Goal: Transaction & Acquisition: Obtain resource

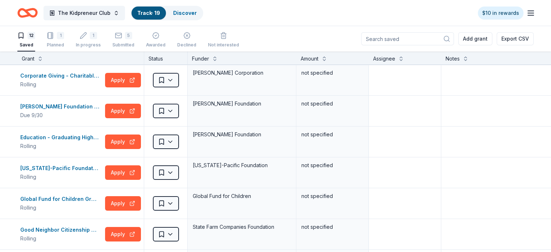
scroll to position [43, 0]
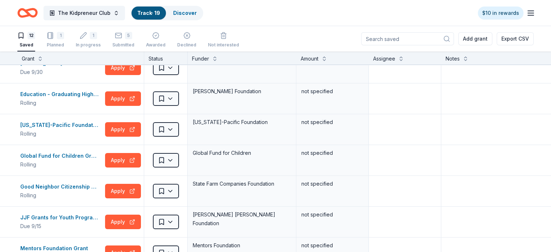
click at [38, 15] on icon "Home" at bounding box center [27, 12] width 20 height 17
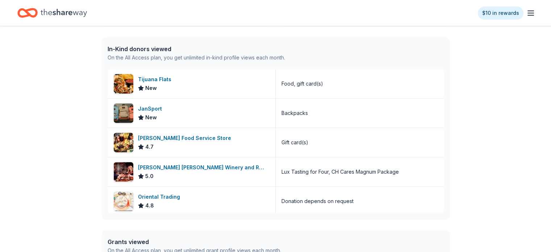
scroll to position [290, 0]
click at [153, 79] on div "Tijuana Flats" at bounding box center [156, 80] width 36 height 9
click at [155, 79] on div "Tijuana Flats" at bounding box center [156, 80] width 36 height 9
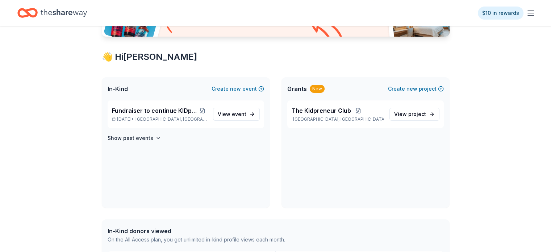
scroll to position [0, 0]
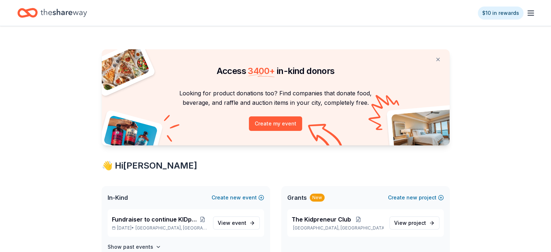
click at [528, 15] on line "button" at bounding box center [531, 15] width 6 height 0
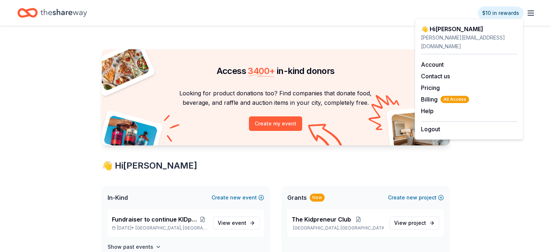
click at [58, 14] on icon "Home" at bounding box center [64, 13] width 46 height 8
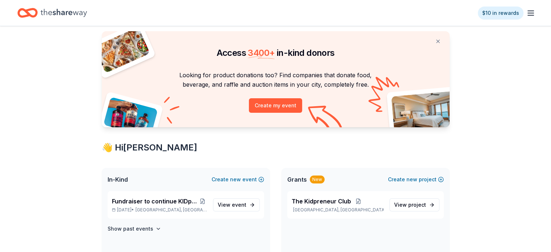
scroll to position [18, 0]
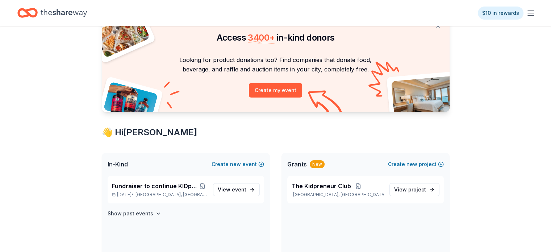
scroll to position [38, 0]
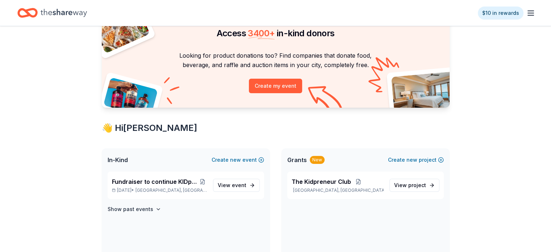
click at [315, 158] on div "New" at bounding box center [317, 160] width 15 height 8
click at [309, 181] on span "The Kidpreneur Club" at bounding box center [321, 181] width 59 height 9
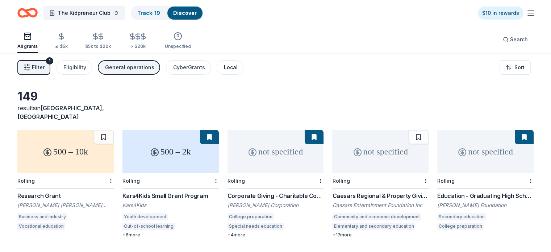
click at [235, 69] on div "Local" at bounding box center [231, 67] width 14 height 9
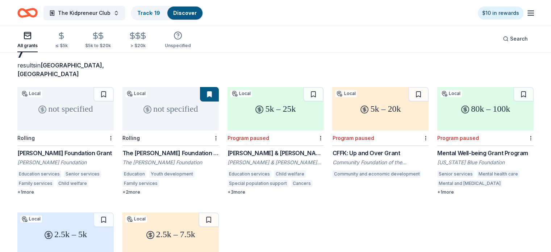
scroll to position [32, 0]
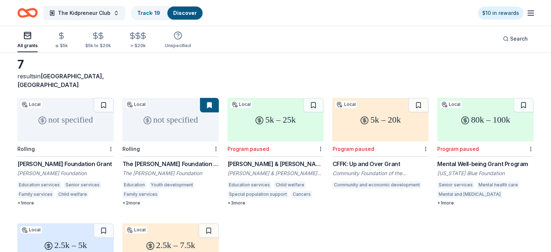
click at [81, 159] on div "Jim Moran Foundation Grant" at bounding box center [65, 163] width 96 height 9
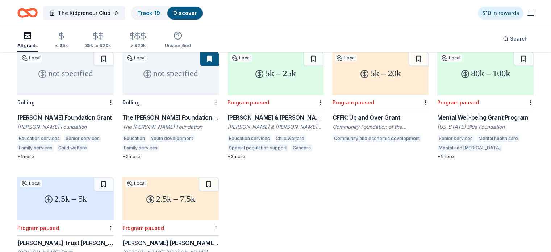
scroll to position [0, 0]
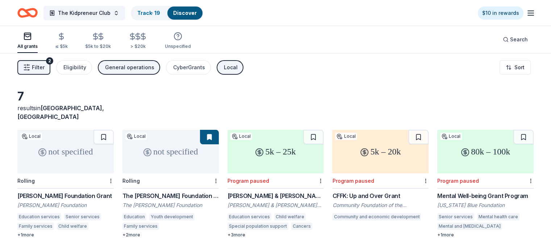
click at [238, 67] on div "Local" at bounding box center [231, 67] width 14 height 9
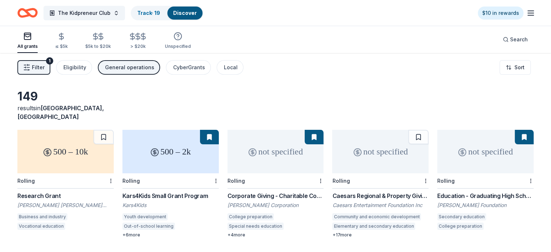
click at [136, 64] on div "General operations" at bounding box center [129, 67] width 49 height 9
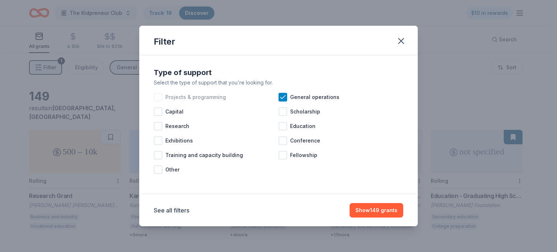
click at [157, 96] on div at bounding box center [158, 97] width 9 height 9
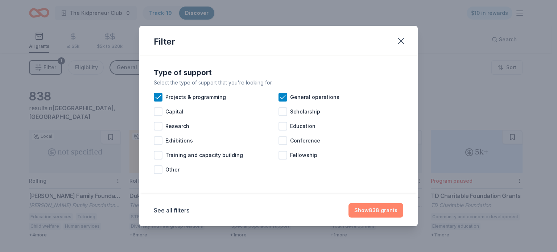
click at [377, 210] on button "Show 838 grants" at bounding box center [375, 210] width 55 height 14
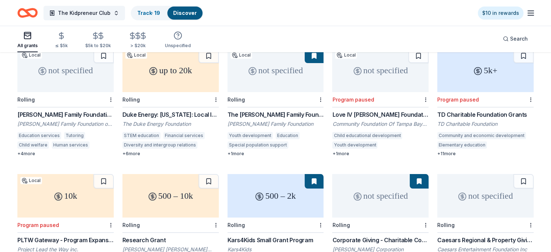
scroll to position [82, 0]
click at [175, 109] on div "Duke Energy: [US_STATE]: Local Impact Grants" at bounding box center [170, 113] width 96 height 9
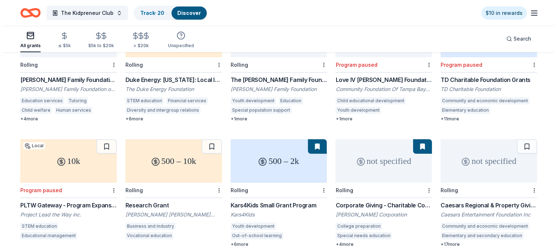
scroll to position [0, 0]
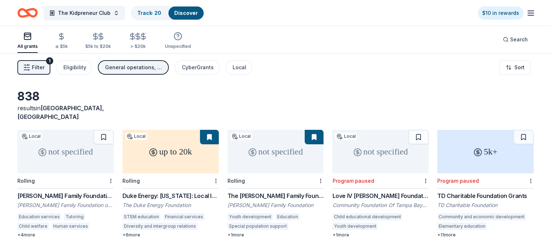
click at [45, 66] on span "Filter" at bounding box center [38, 67] width 13 height 9
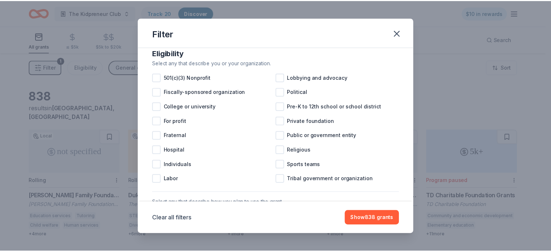
scroll to position [78, 0]
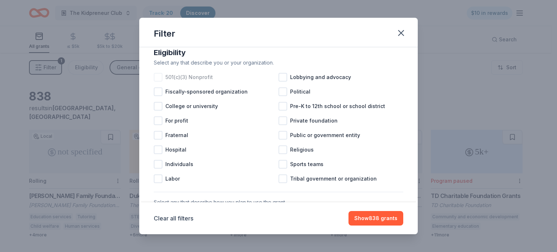
click at [162, 84] on div "501(c)(3) Nonprofit" at bounding box center [216, 77] width 125 height 14
click at [381, 221] on button "Show 706 grants" at bounding box center [375, 218] width 55 height 14
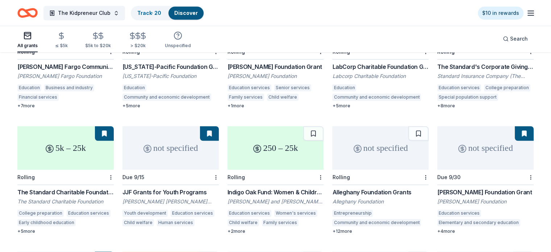
scroll to position [506, 0]
click at [365, 187] on div "Alleghany Foundation Grants" at bounding box center [380, 191] width 96 height 9
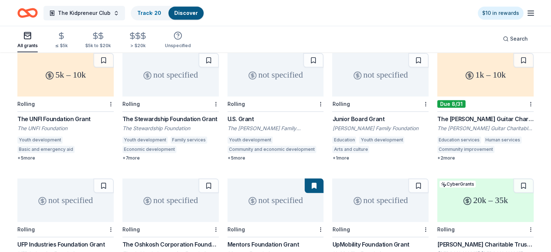
scroll to position [704, 0]
click at [487, 114] on div "The Martin Guitar Charitable Foundation Grant" at bounding box center [485, 118] width 96 height 9
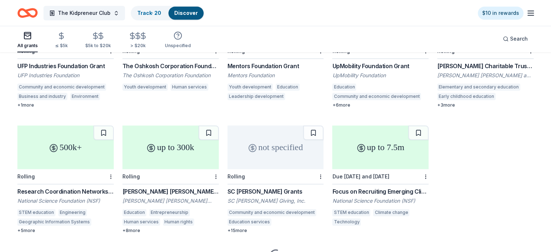
scroll to position [883, 0]
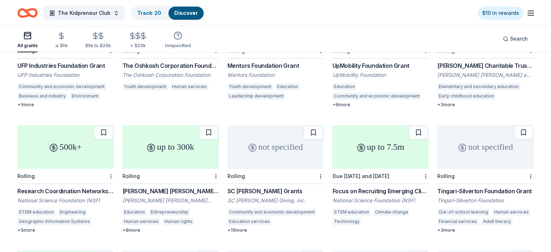
click at [262, 187] on div "SC Johnson Grants" at bounding box center [276, 191] width 96 height 9
click at [62, 39] on line "button" at bounding box center [62, 35] width 0 height 7
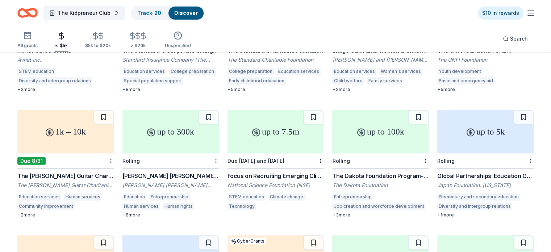
scroll to position [275, 0]
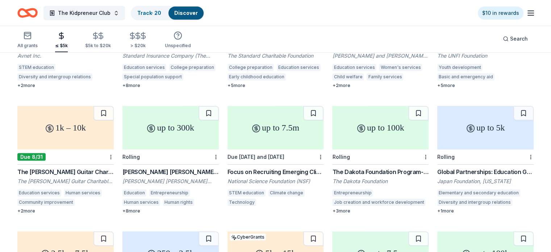
click at [188, 115] on div "up to 300k" at bounding box center [170, 127] width 96 height 43
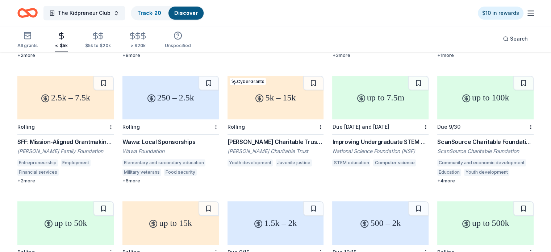
scroll to position [431, 0]
click at [147, 97] on div "250 – 2.5k" at bounding box center [170, 96] width 96 height 43
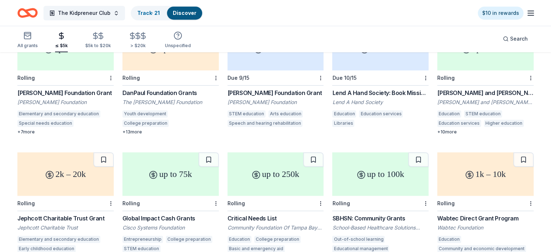
scroll to position [605, 0]
click at [503, 43] on button "Search" at bounding box center [515, 39] width 37 height 14
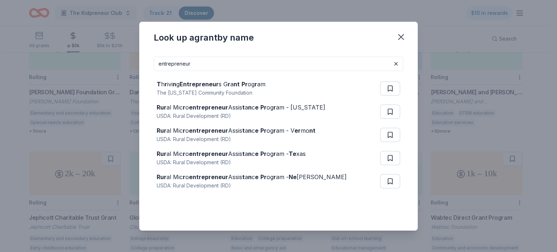
drag, startPoint x: 196, startPoint y: 65, endPoint x: 116, endPoint y: 69, distance: 79.5
click at [116, 69] on div "Look up a grant by name entrepreneur T h r ivi n g Entrepreneur s G r a nt Pr o…" at bounding box center [278, 126] width 557 height 252
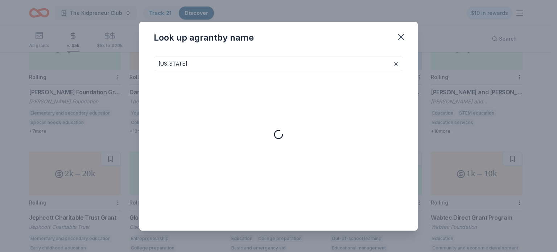
type input "florida"
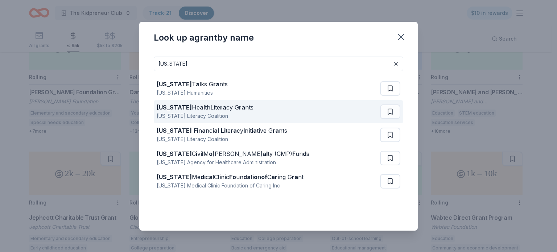
click at [322, 115] on div "Florida He al th Li te ra cy G ra nts Florida Literacy Coalition" at bounding box center [268, 111] width 223 height 23
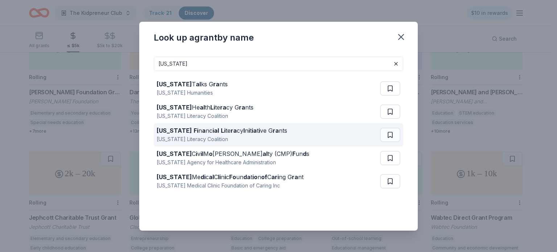
click at [251, 132] on div "Florida Fi n a nc ial Li te ra cy I n i t ia t i ve G ra nts" at bounding box center [222, 130] width 130 height 9
click at [392, 134] on button at bounding box center [390, 135] width 19 height 14
click at [386, 132] on button at bounding box center [390, 135] width 19 height 14
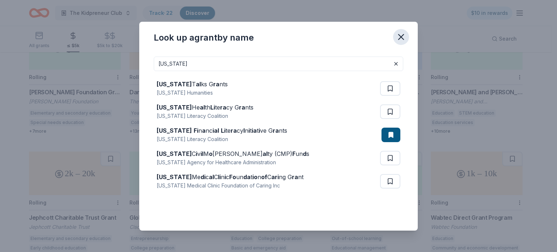
click at [399, 34] on icon "button" at bounding box center [400, 36] width 5 height 5
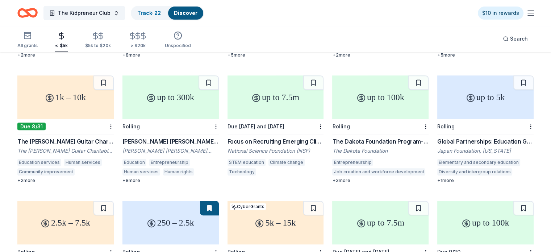
scroll to position [313, 0]
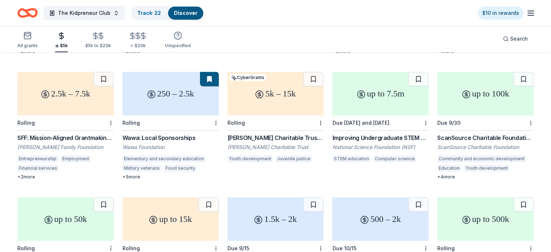
scroll to position [435, 0]
click at [17, 123] on div "262 results in East Lake, FL up to 20k Local Rolling Duke Energy: Florida: Loca…" at bounding box center [275, 178] width 551 height 1121
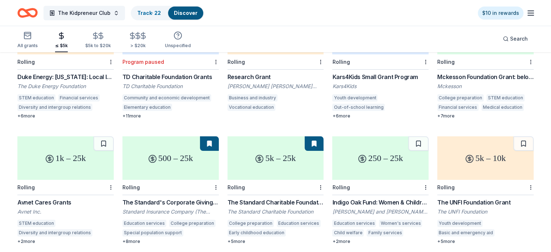
scroll to position [0, 0]
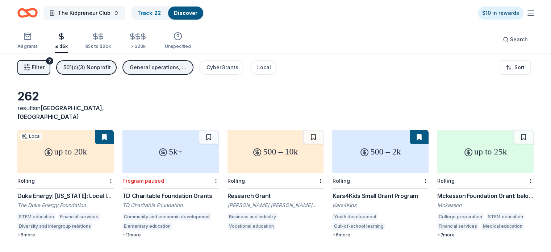
click at [111, 10] on span "The Kidpreneur Club" at bounding box center [84, 13] width 53 height 9
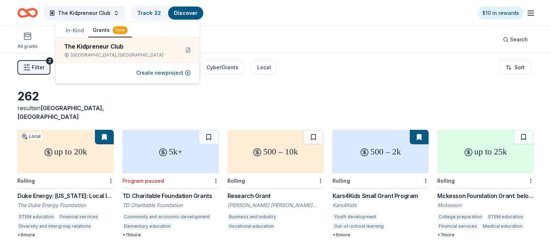
click at [74, 30] on button "In-Kind" at bounding box center [74, 30] width 27 height 13
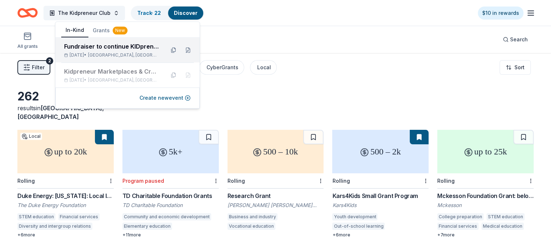
click at [105, 48] on div "Fundraiser to continue KIDpreneur Marketplaces" at bounding box center [111, 46] width 95 height 9
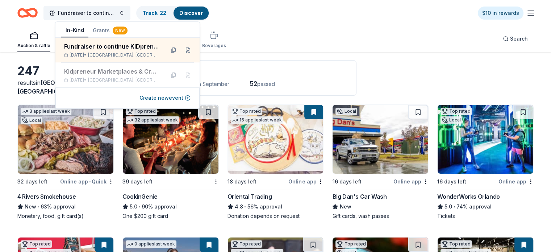
scroll to position [29, 0]
click at [356, 32] on div "Auction & raffle Meals Snacks Desserts Alcohol Beverages Search" at bounding box center [275, 38] width 516 height 27
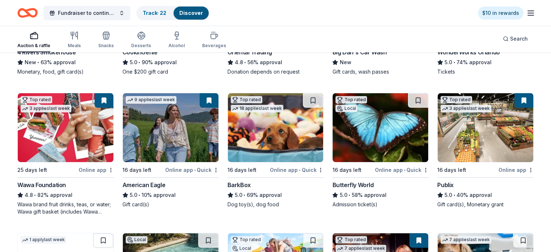
scroll to position [174, 0]
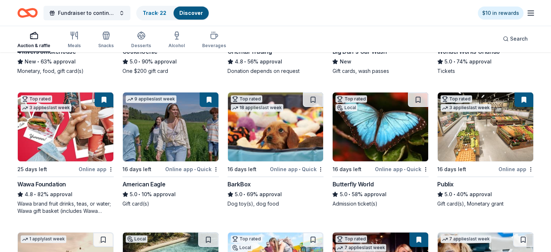
click at [365, 126] on img at bounding box center [381, 126] width 96 height 69
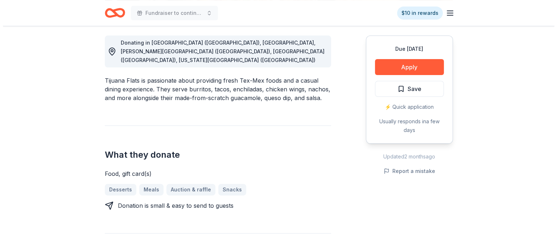
scroll to position [216, 0]
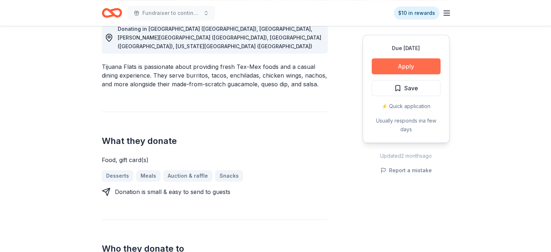
click at [410, 66] on button "Apply" at bounding box center [406, 66] width 69 height 16
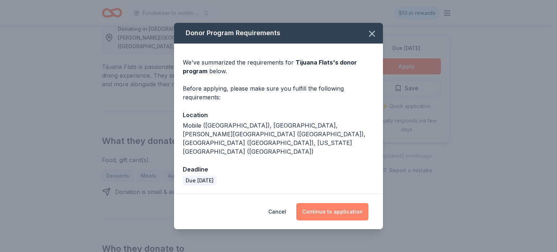
click at [324, 203] on button "Continue to application" at bounding box center [332, 211] width 72 height 17
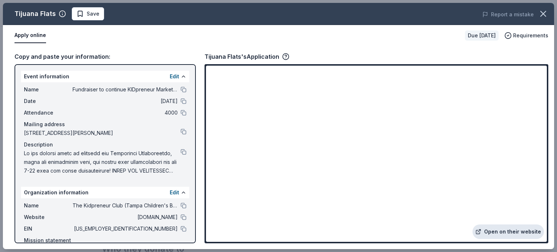
click at [507, 230] on link "Open on their website" at bounding box center [507, 231] width 71 height 14
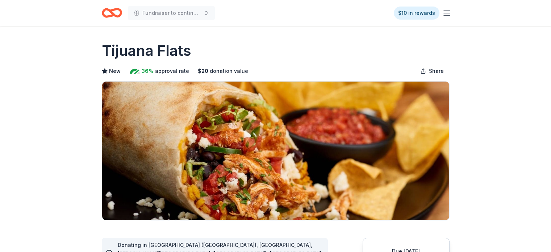
click at [448, 15] on line "button" at bounding box center [447, 15] width 6 height 0
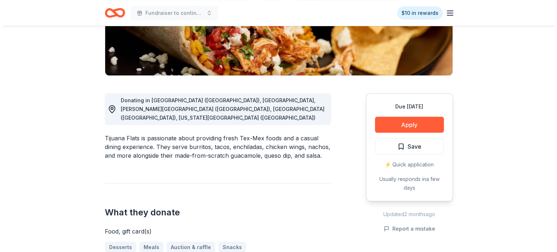
scroll to position [157, 0]
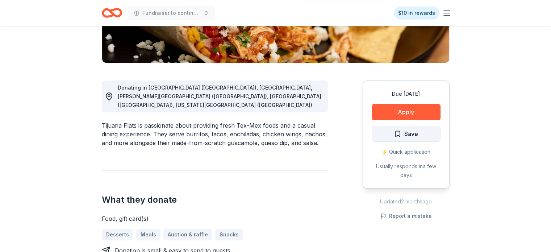
click at [408, 133] on span "Save" at bounding box center [411, 133] width 14 height 9
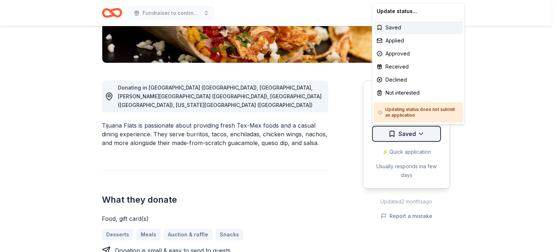
click at [391, 41] on div "Applied" at bounding box center [418, 40] width 89 height 13
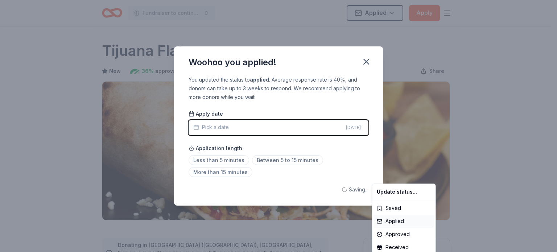
scroll to position [0, 0]
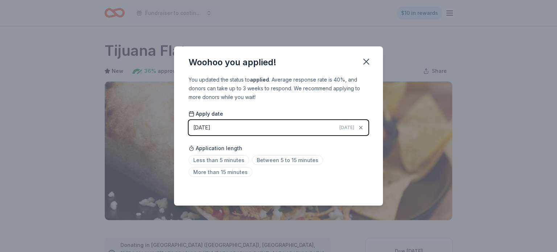
click at [222, 160] on html "Fundraiser to continue KIDpreneur Marketplaces $10 in rewards Due in 16 days Sh…" at bounding box center [278, 126] width 557 height 252
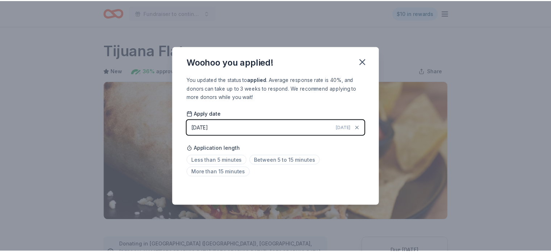
scroll to position [165, 0]
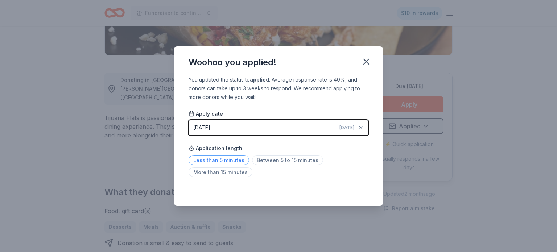
click at [229, 163] on span "Less than 5 minutes" at bounding box center [218, 160] width 61 height 10
click at [365, 61] on icon "button" at bounding box center [366, 61] width 5 height 5
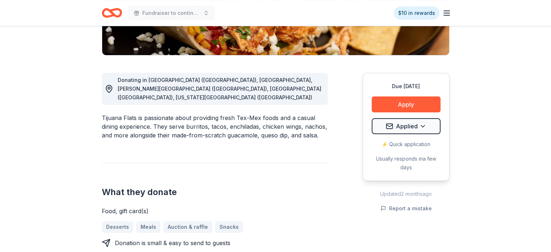
scroll to position [0, 0]
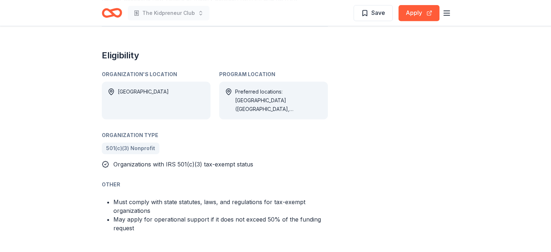
scroll to position [333, 0]
click at [416, 13] on button "Apply" at bounding box center [419, 13] width 41 height 16
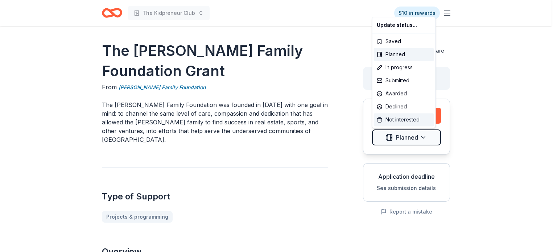
click at [394, 120] on div "Not interested" at bounding box center [404, 119] width 60 height 13
click at [386, 55] on div "Planned" at bounding box center [404, 54] width 60 height 13
click at [317, 151] on html "The Kidpreneur Club $10 in rewards The DeBartolo Family Foundation Grant From D…" at bounding box center [278, 126] width 557 height 252
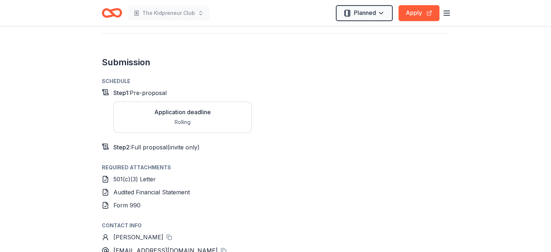
scroll to position [518, 0]
click at [119, 144] on span "Step 2 :" at bounding box center [122, 147] width 18 height 7
click at [181, 118] on div "Rolling" at bounding box center [182, 122] width 57 height 9
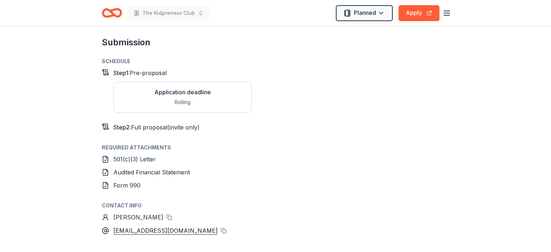
scroll to position [536, 0]
click at [197, 83] on div "Application deadline Rolling" at bounding box center [182, 98] width 138 height 31
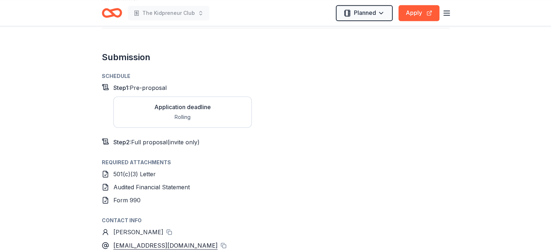
scroll to position [523, 0]
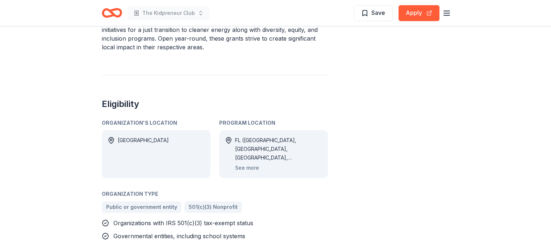
scroll to position [349, 0]
click at [244, 163] on button "See more" at bounding box center [247, 167] width 24 height 9
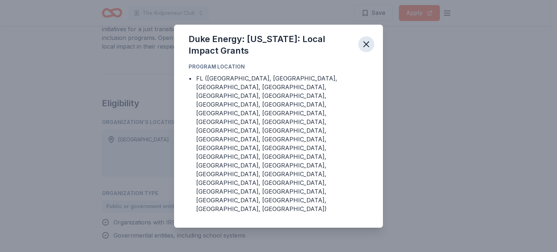
click at [367, 47] on icon "button" at bounding box center [366, 44] width 5 height 5
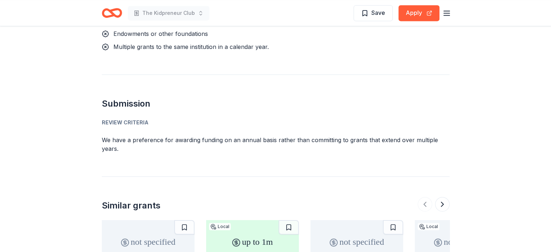
scroll to position [1029, 0]
click at [416, 13] on button "Apply" at bounding box center [419, 13] width 41 height 16
click at [374, 13] on span "Save" at bounding box center [378, 12] width 14 height 9
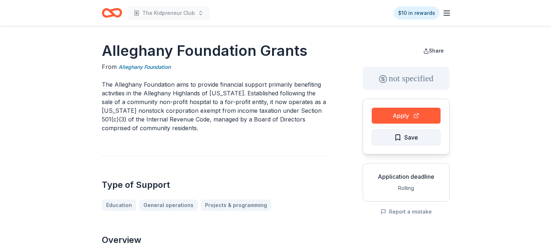
click at [412, 138] on span "Save" at bounding box center [411, 137] width 14 height 9
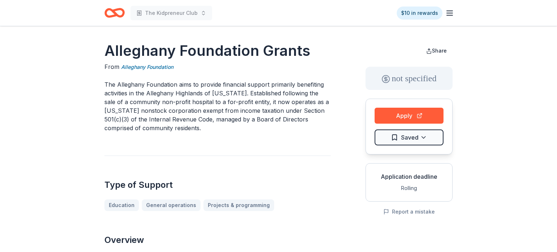
click at [412, 138] on html "The Kidpreneur Club $10 in rewards Alleghany Foundation Grants From Alleghany F…" at bounding box center [278, 126] width 557 height 252
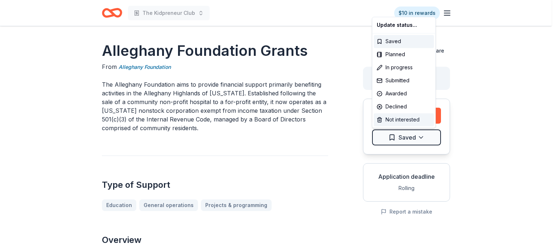
click at [397, 117] on div "Not interested" at bounding box center [404, 119] width 60 height 13
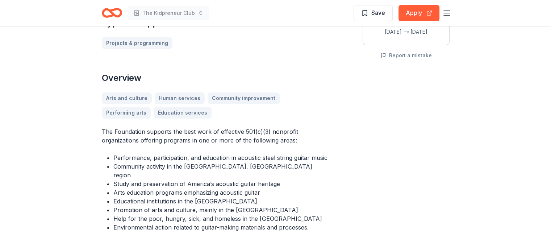
scroll to position [166, 0]
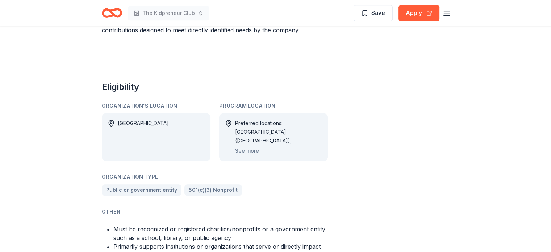
scroll to position [429, 0]
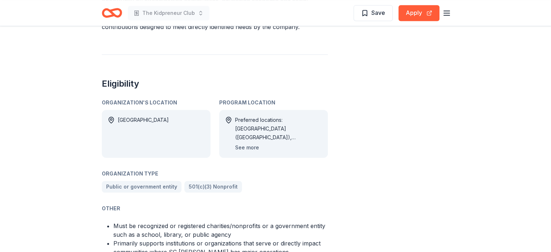
click at [250, 146] on button "See more" at bounding box center [247, 147] width 24 height 9
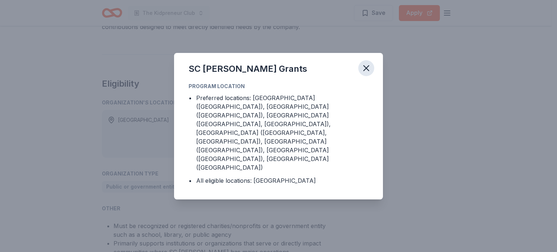
click at [367, 71] on icon "button" at bounding box center [366, 68] width 5 height 5
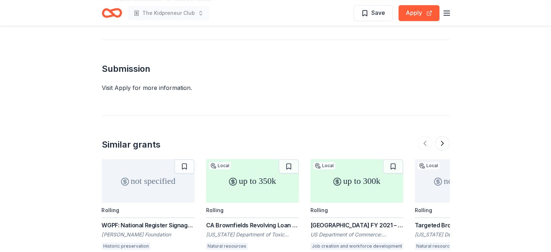
scroll to position [915, 0]
click at [423, 13] on button "Apply" at bounding box center [419, 13] width 41 height 16
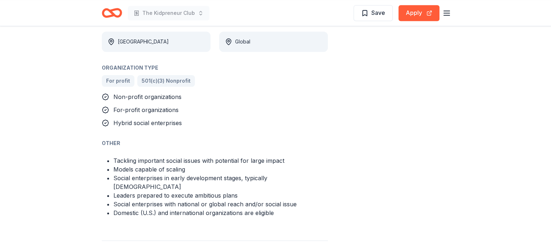
scroll to position [645, 0]
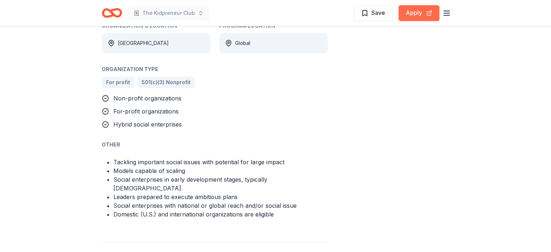
click at [408, 11] on button "Apply" at bounding box center [419, 13] width 41 height 16
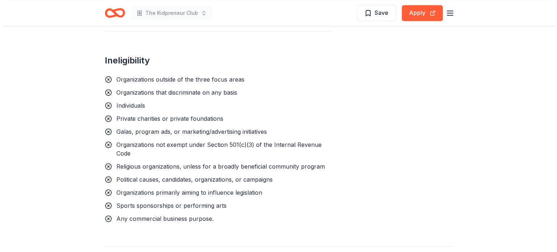
scroll to position [709, 0]
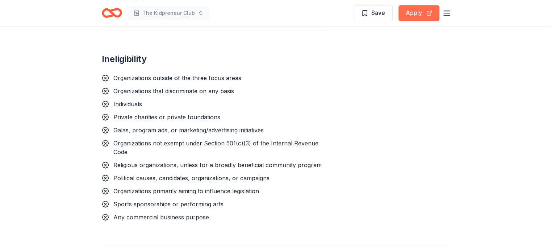
click at [418, 14] on button "Apply" at bounding box center [419, 13] width 41 height 16
click at [384, 8] on span "Save" at bounding box center [378, 12] width 14 height 9
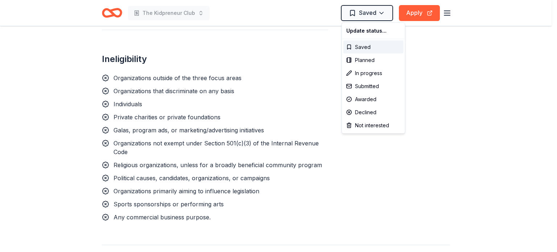
click at [362, 84] on div "Submitted" at bounding box center [373, 86] width 60 height 13
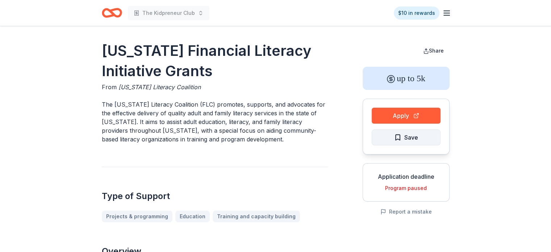
click at [406, 140] on span "Save" at bounding box center [411, 137] width 14 height 9
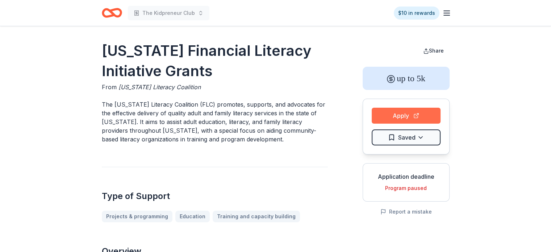
click at [399, 116] on button "Apply" at bounding box center [406, 116] width 69 height 16
